Goal: Task Accomplishment & Management: Manage account settings

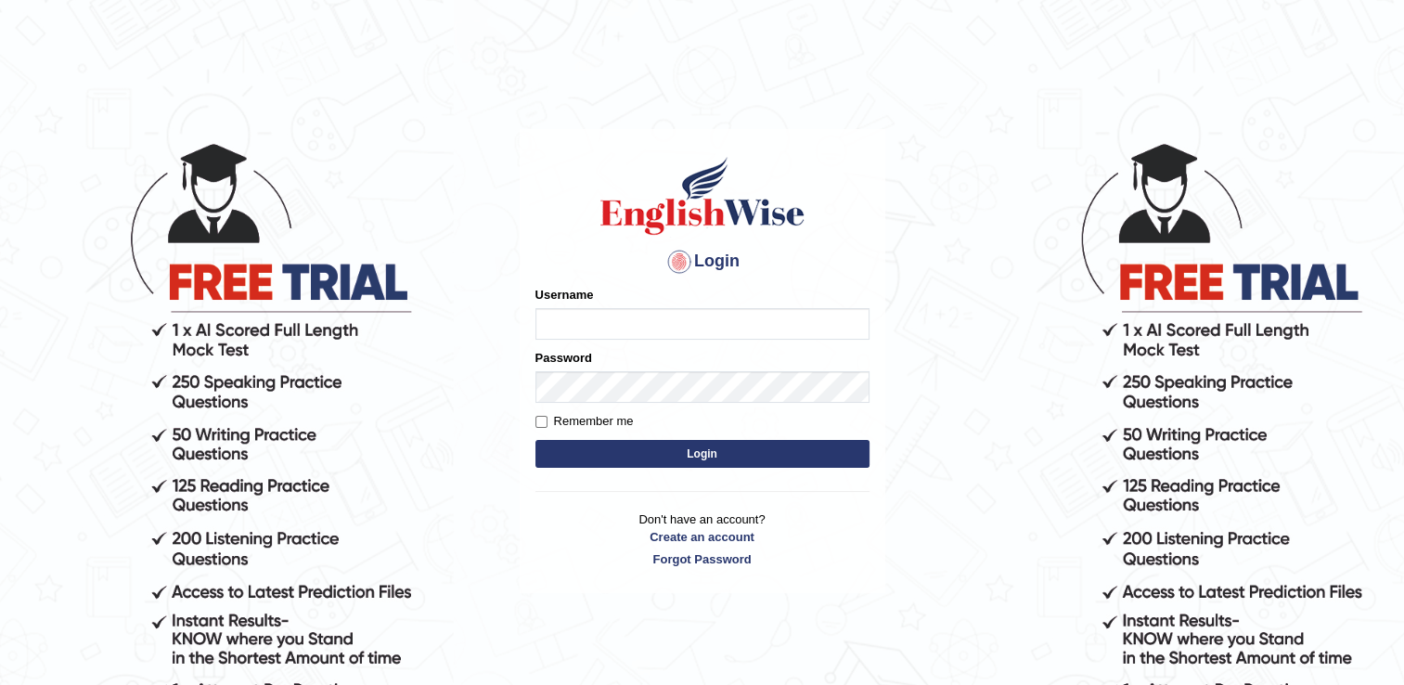
drag, startPoint x: 0, startPoint y: 0, endPoint x: 651, endPoint y: 317, distance: 724.6
click at [651, 317] on input "Username" at bounding box center [702, 324] width 334 height 32
click at [499, 379] on body "Login Please fix the following errors: Username Password Remember me Login Don'…" at bounding box center [702, 413] width 1404 height 685
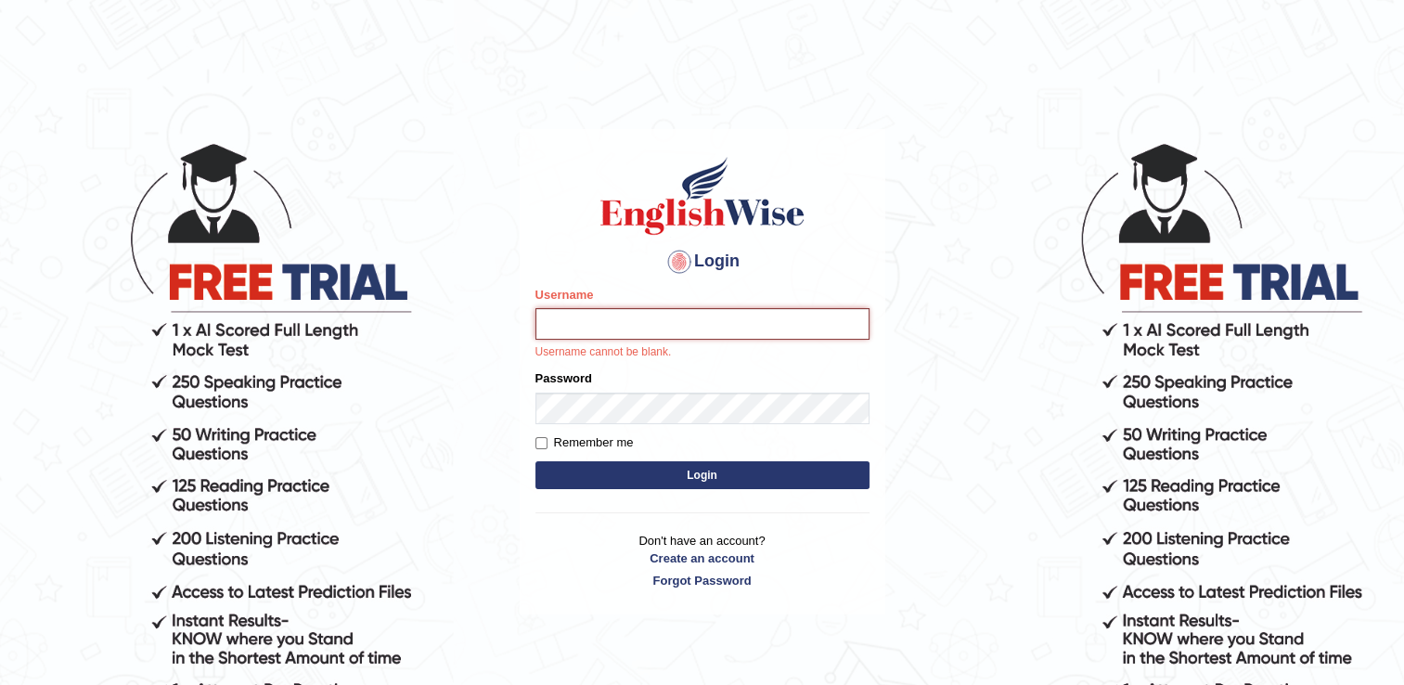
click at [572, 325] on input "Username" at bounding box center [702, 324] width 334 height 32
type input "Vishal1007"
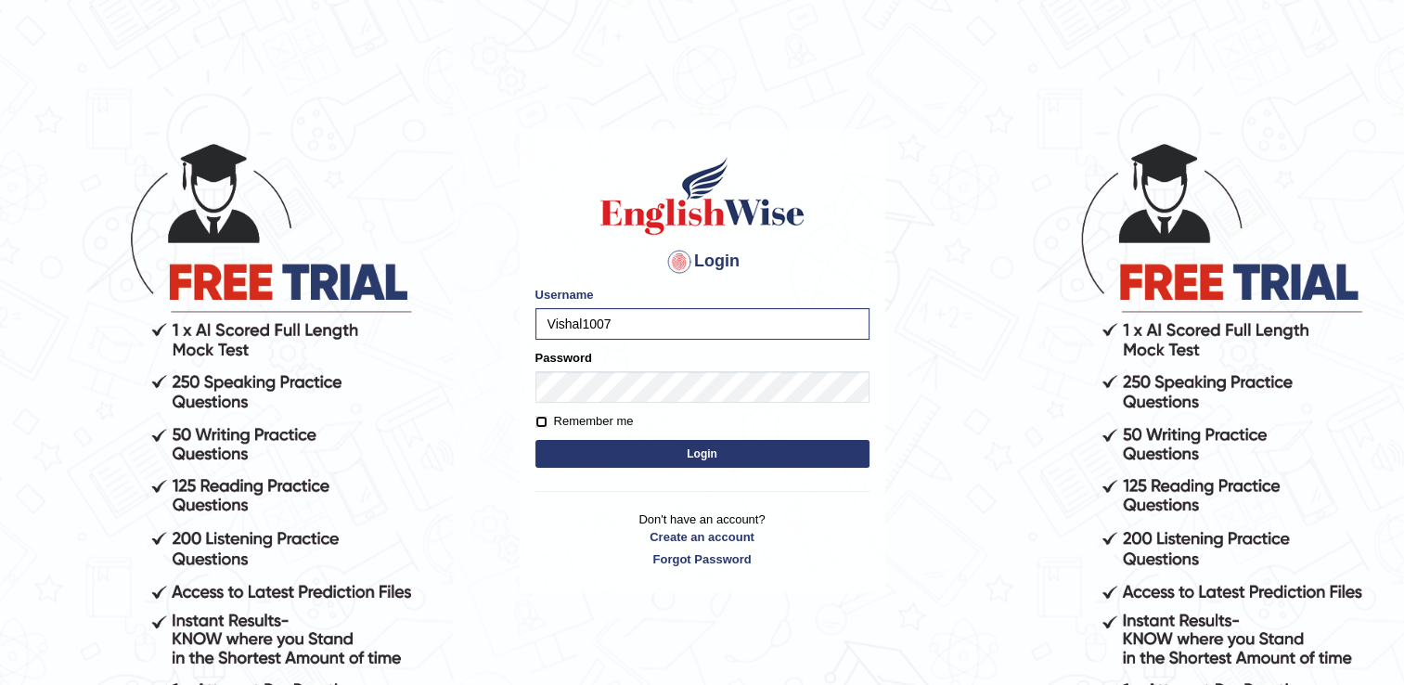
click at [543, 419] on input "Remember me" at bounding box center [541, 422] width 12 height 12
checkbox input "true"
click at [591, 449] on button "Login" at bounding box center [702, 454] width 334 height 28
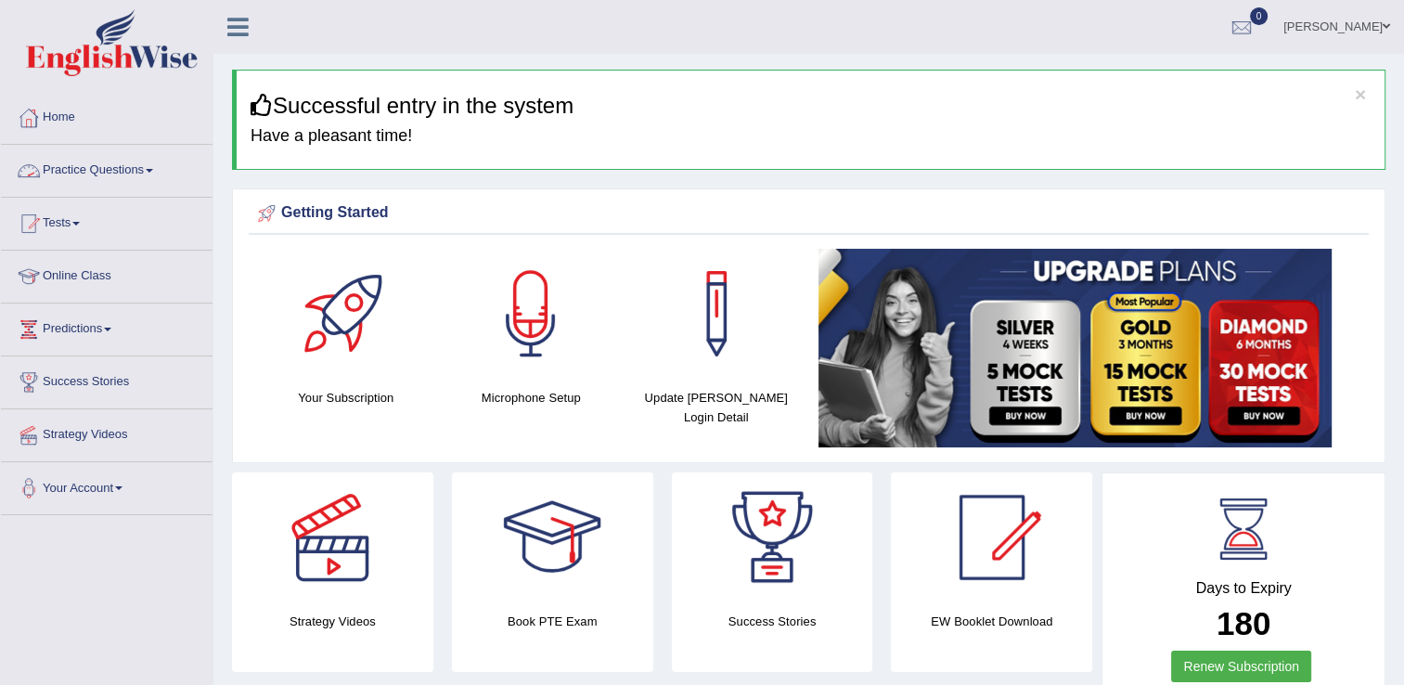
click at [115, 163] on link "Practice Questions" at bounding box center [107, 168] width 212 height 46
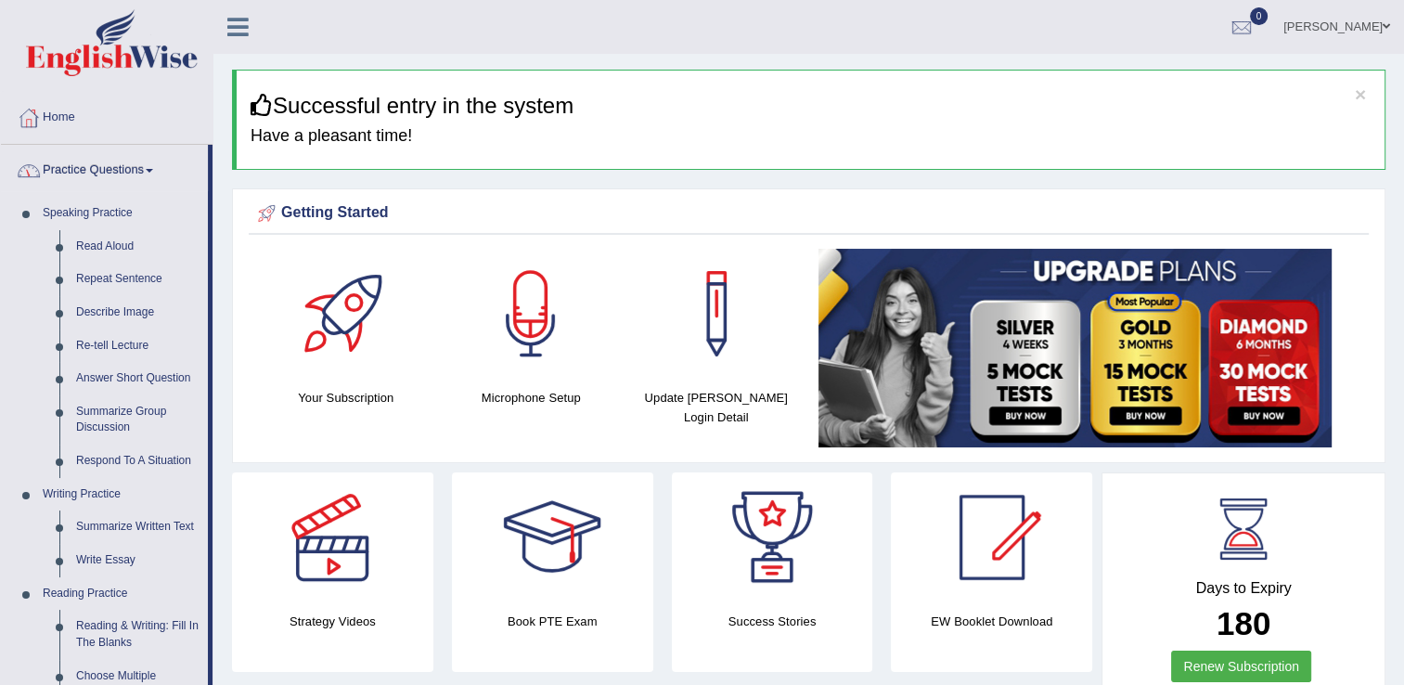
click at [115, 163] on link "Practice Questions" at bounding box center [104, 168] width 207 height 46
